Goal: Task Accomplishment & Management: Manage account settings

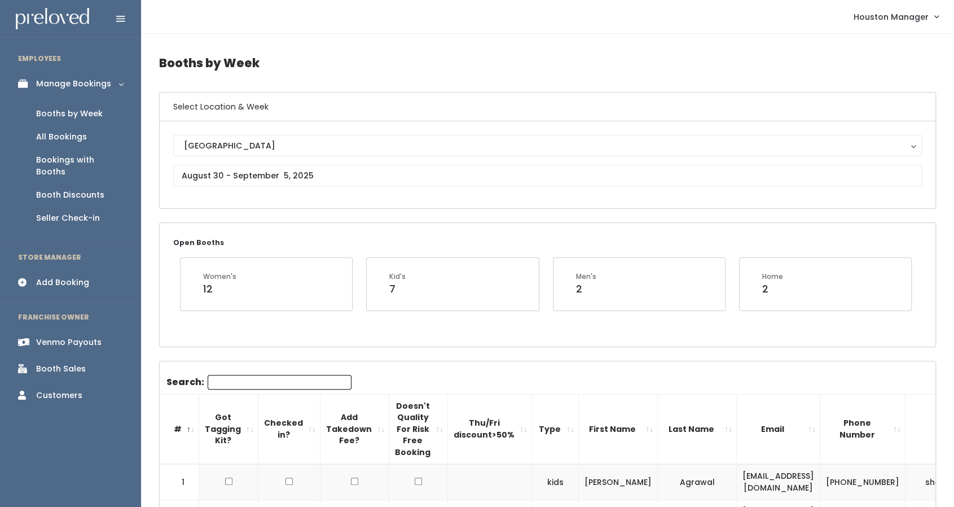
click at [295, 384] on input "Search:" at bounding box center [280, 382] width 144 height 15
type input "alex"
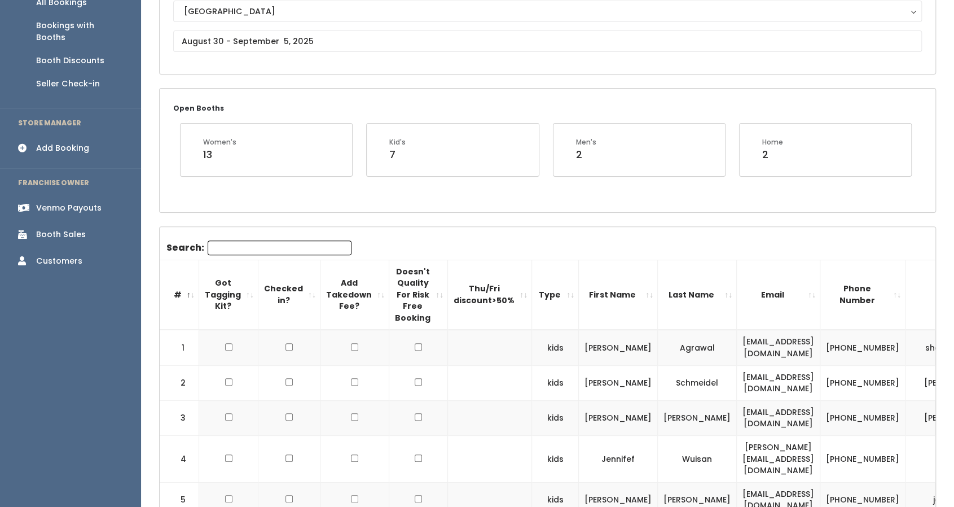
scroll to position [135, 0]
click at [240, 242] on input "Search:" at bounding box center [280, 247] width 144 height 15
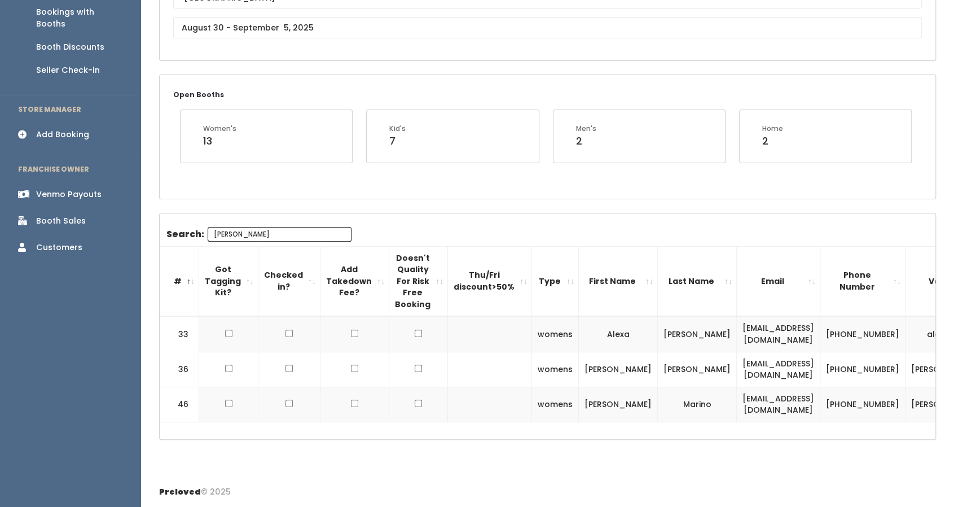
scroll to position [166, 0]
type input "[PERSON_NAME]"
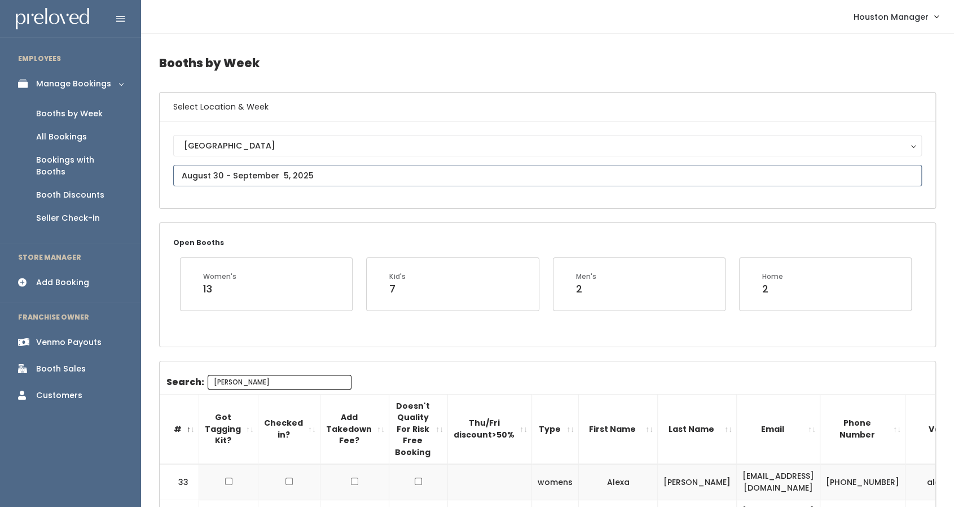
click at [198, 180] on input "text" at bounding box center [547, 175] width 749 height 21
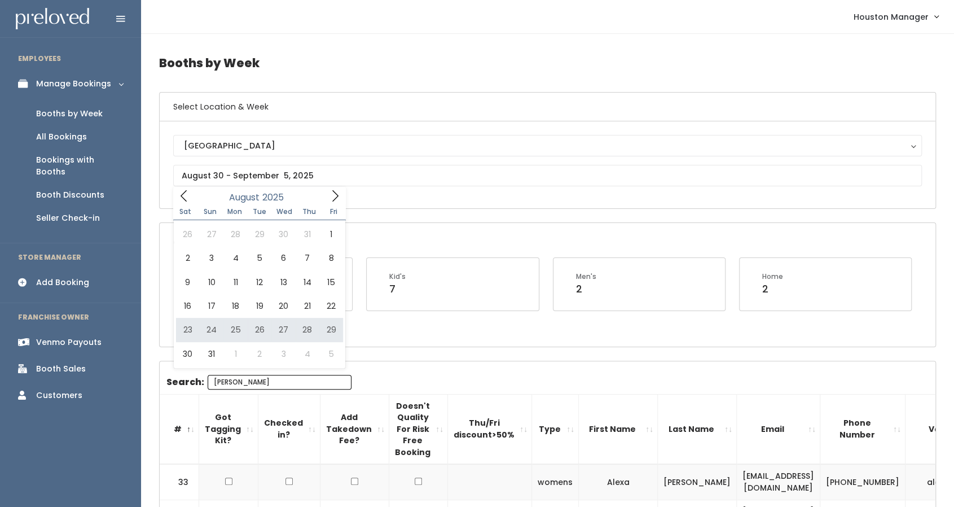
click at [68, 336] on div "Venmo Payouts" at bounding box center [68, 342] width 65 height 12
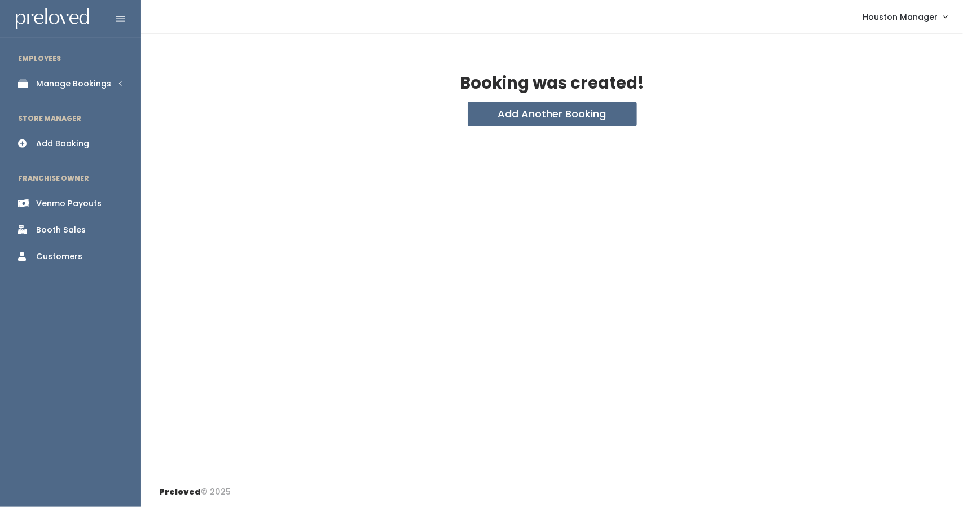
click at [120, 83] on link "Manage Bookings" at bounding box center [70, 83] width 141 height 25
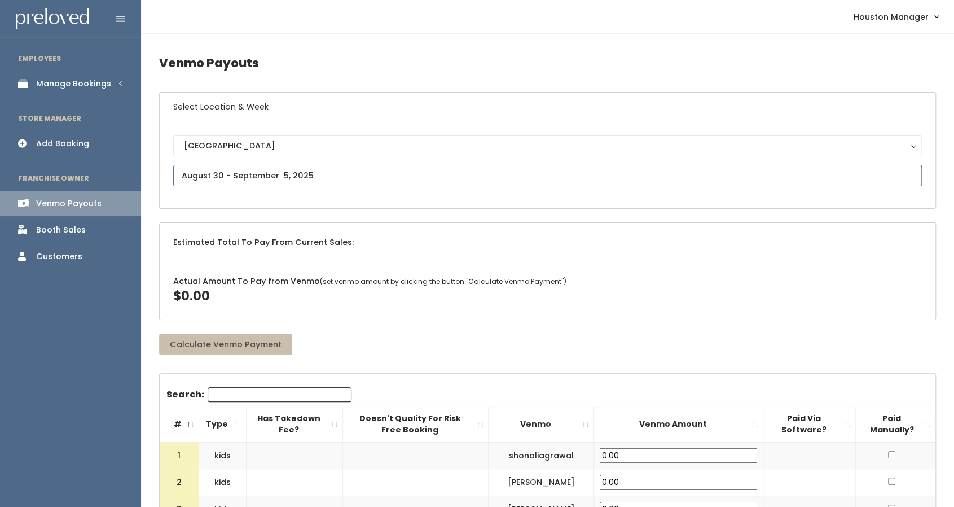
click at [331, 181] on input "text" at bounding box center [547, 175] width 749 height 21
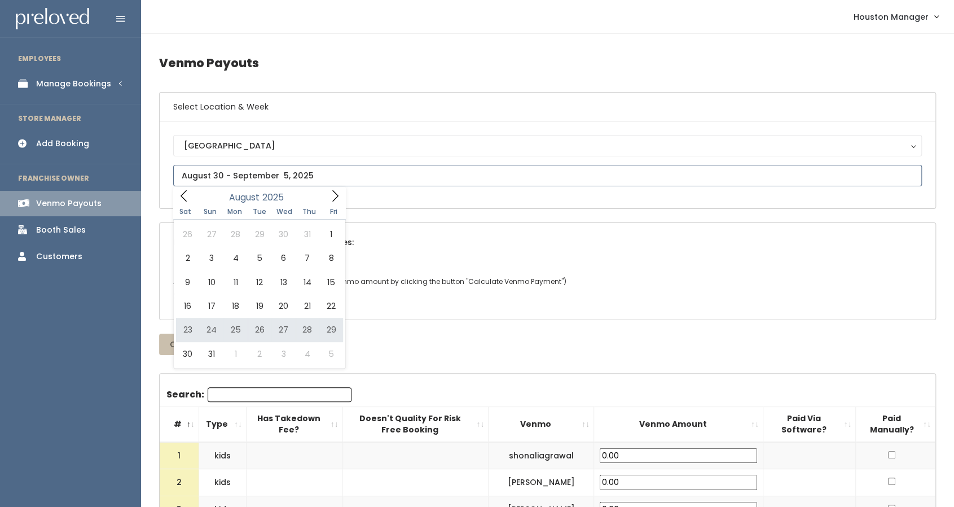
type input "August 23 to August 29"
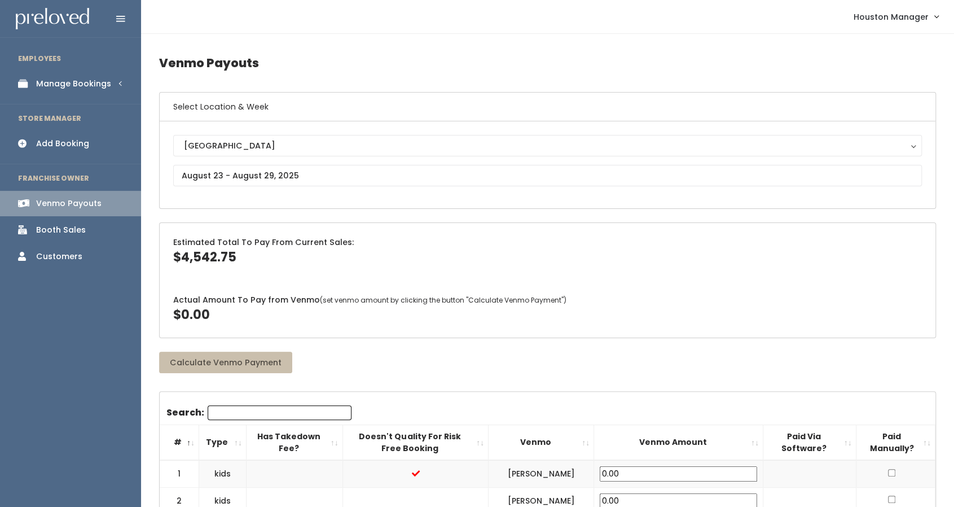
click at [56, 232] on div "Booth Sales" at bounding box center [61, 230] width 50 height 12
